Goal: Check status

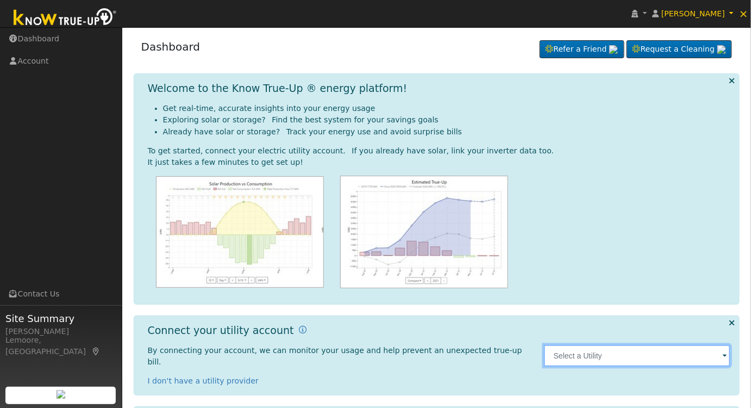
click at [608, 345] on input "text" at bounding box center [637, 356] width 187 height 22
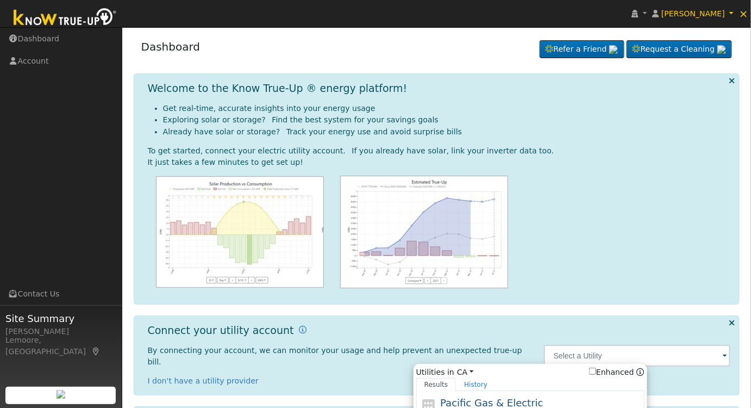
click at [508, 397] on span "Pacific Gas & Electric" at bounding box center [491, 402] width 103 height 11
type input "PG&E"
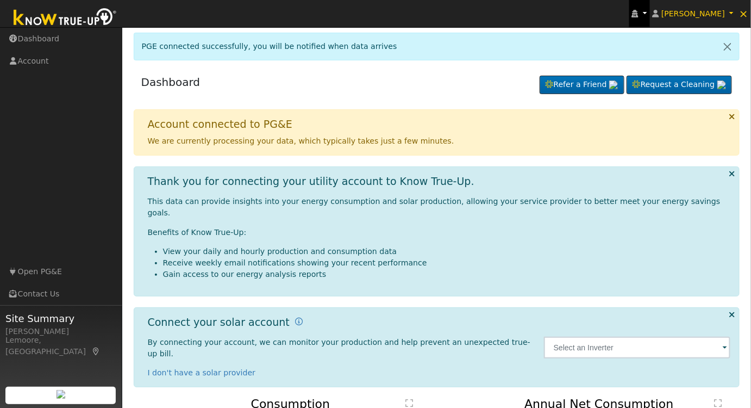
drag, startPoint x: 664, startPoint y: 14, endPoint x: 663, endPoint y: 22, distance: 8.2
click at [638, 14] on icon at bounding box center [635, 14] width 7 height 8
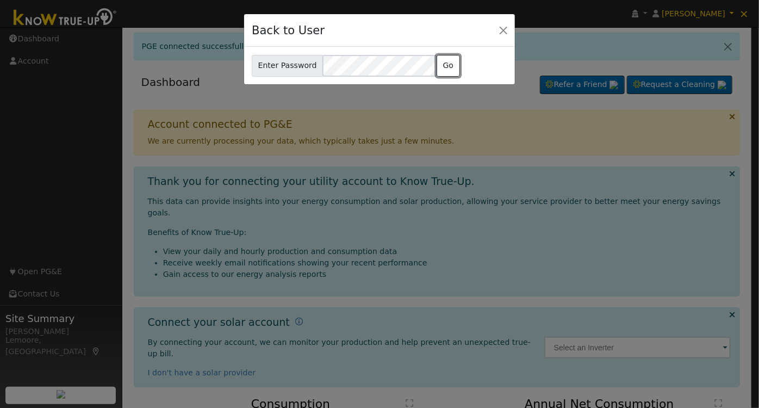
click at [436, 65] on button "Go" at bounding box center [447, 66] width 23 height 22
